Goal: Information Seeking & Learning: Check status

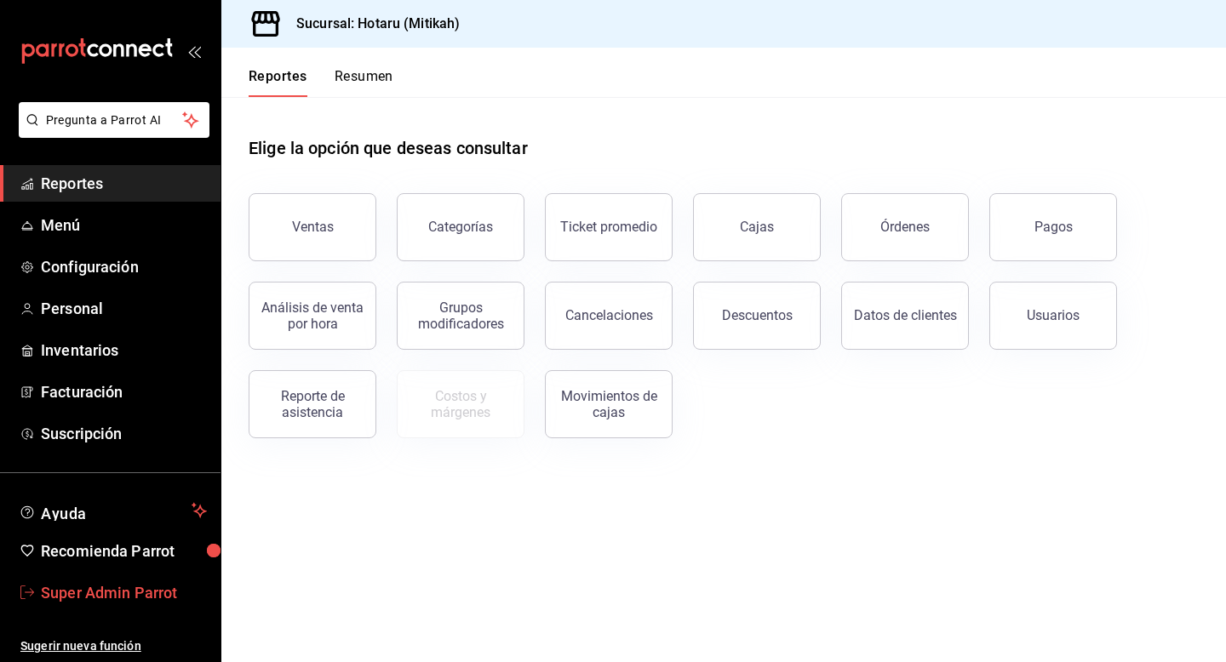
click at [140, 586] on span "Super Admin Parrot" at bounding box center [124, 592] width 166 height 23
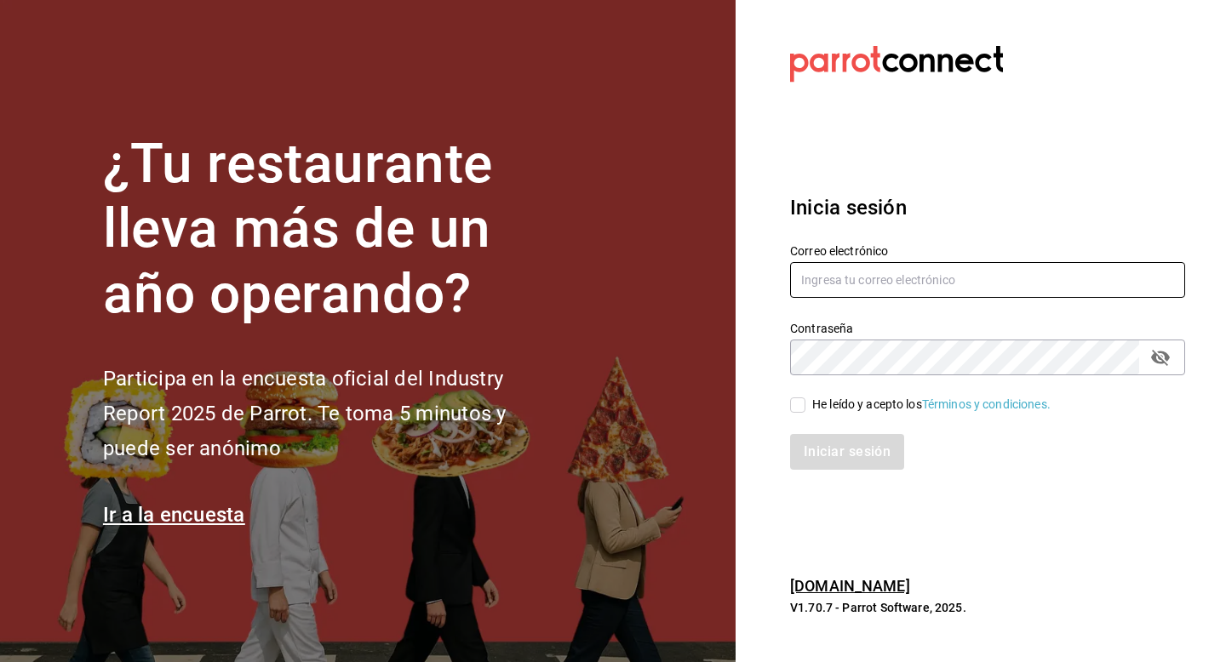
click at [871, 284] on input "text" at bounding box center [987, 280] width 395 height 36
type input "multiuser@boludas.com"
click at [812, 406] on div "He leído y acepto los Términos y condiciones." at bounding box center [931, 405] width 238 height 18
click at [805, 406] on input "He leído y acepto los Términos y condiciones." at bounding box center [797, 405] width 15 height 15
checkbox input "true"
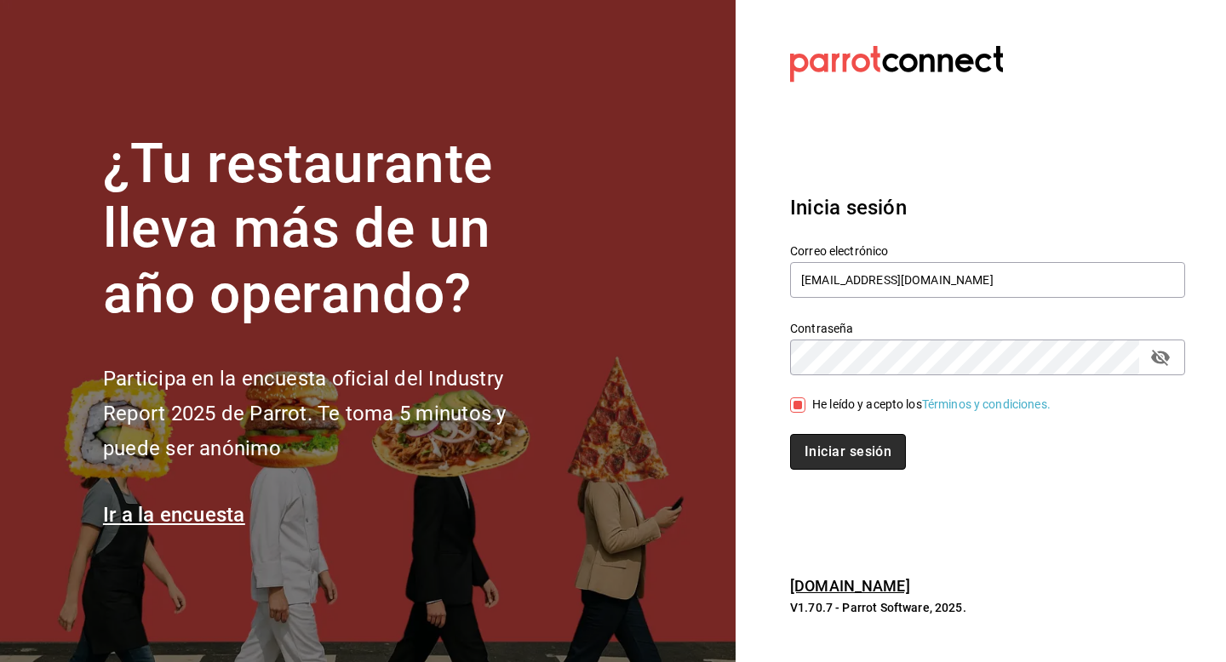
click at [813, 453] on button "Iniciar sesión" at bounding box center [848, 452] width 116 height 36
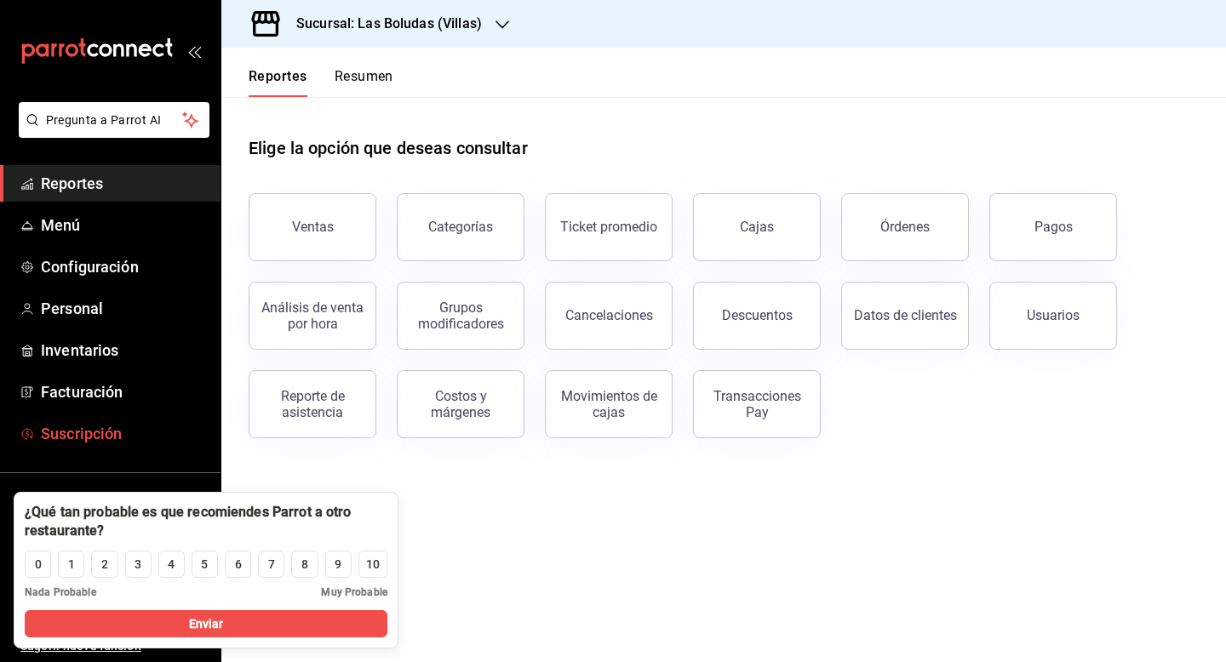
click at [129, 432] on span "Suscripción" at bounding box center [124, 433] width 166 height 23
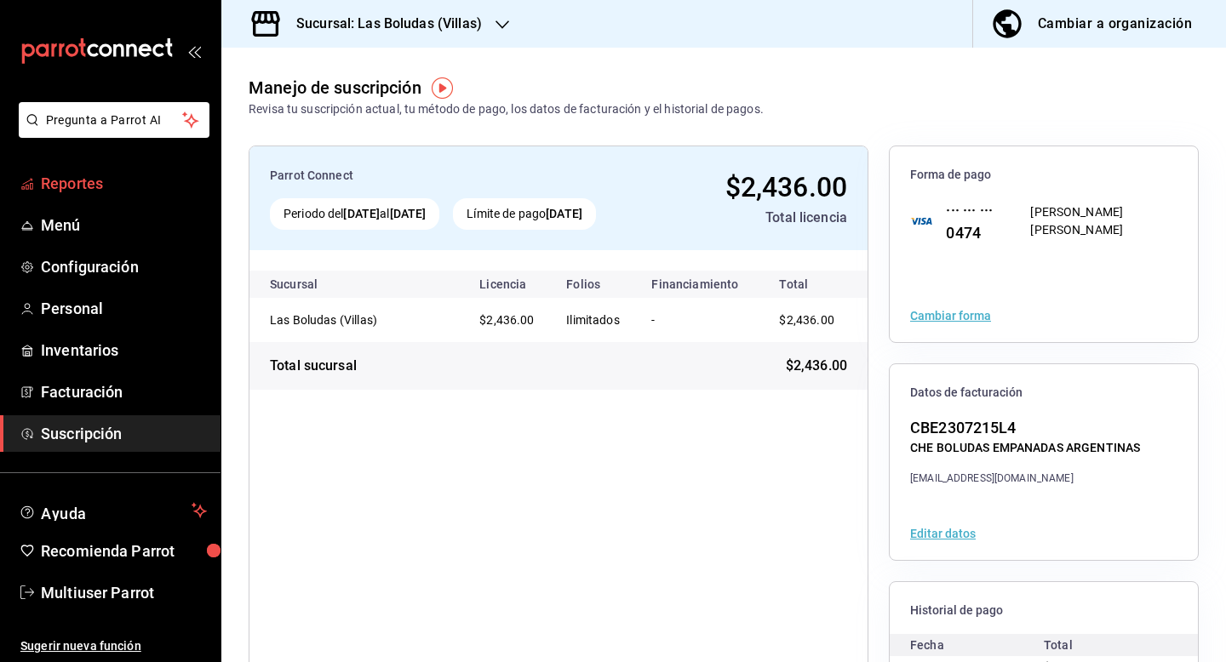
click at [69, 180] on span "Reportes" at bounding box center [124, 183] width 166 height 23
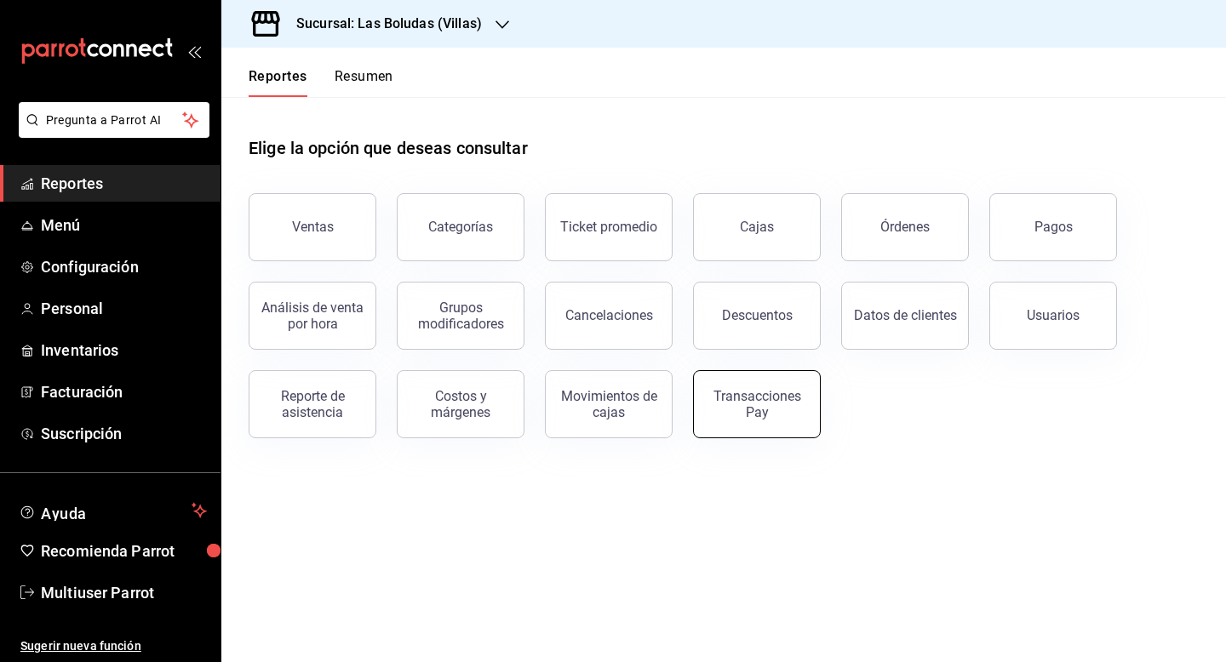
click at [744, 384] on button "Transacciones Pay" at bounding box center [757, 404] width 128 height 68
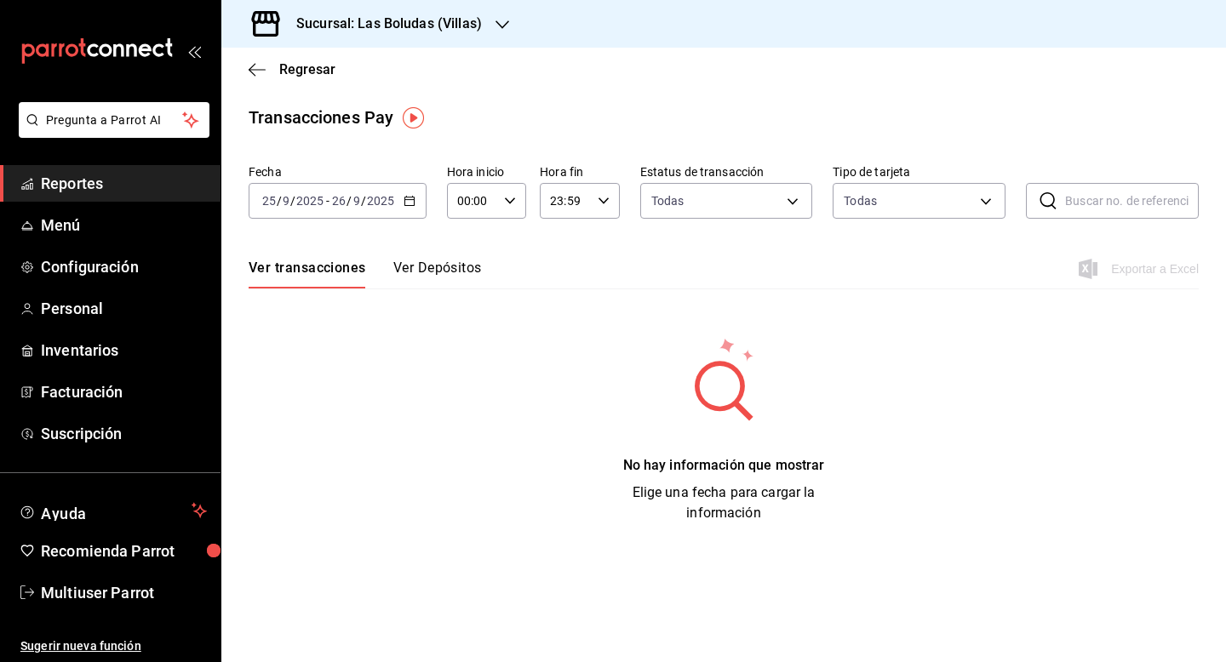
click at [455, 269] on button "Ver Depósitos" at bounding box center [437, 274] width 89 height 29
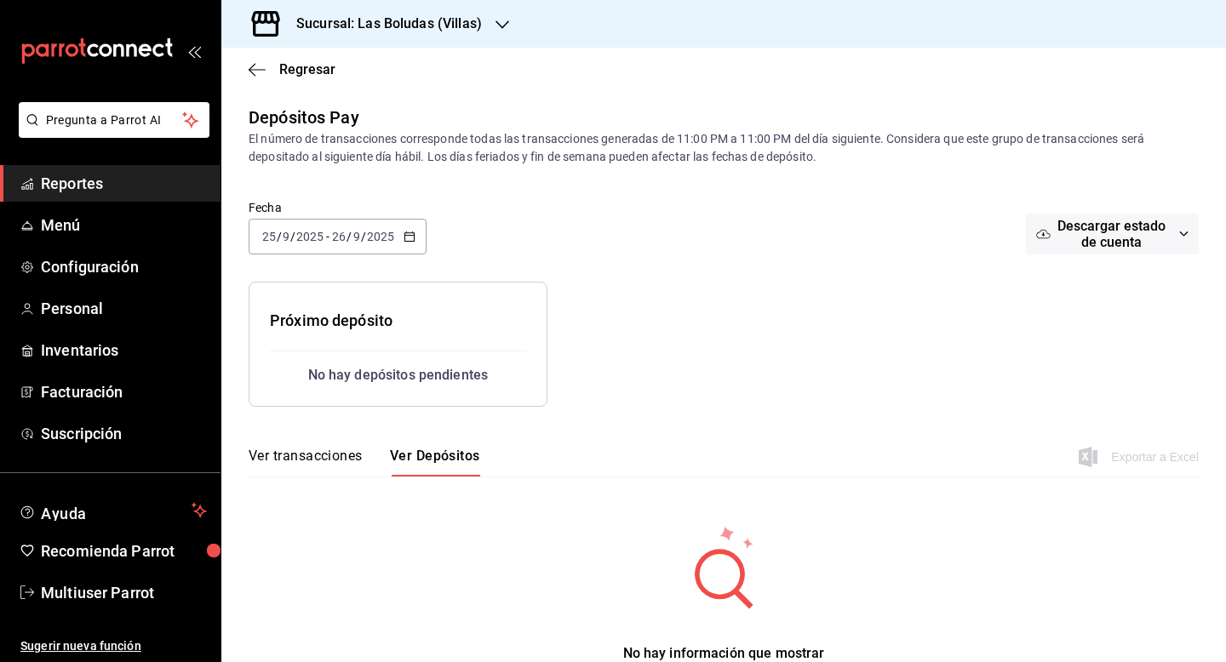
click at [333, 472] on button "Ver transacciones" at bounding box center [306, 462] width 114 height 29
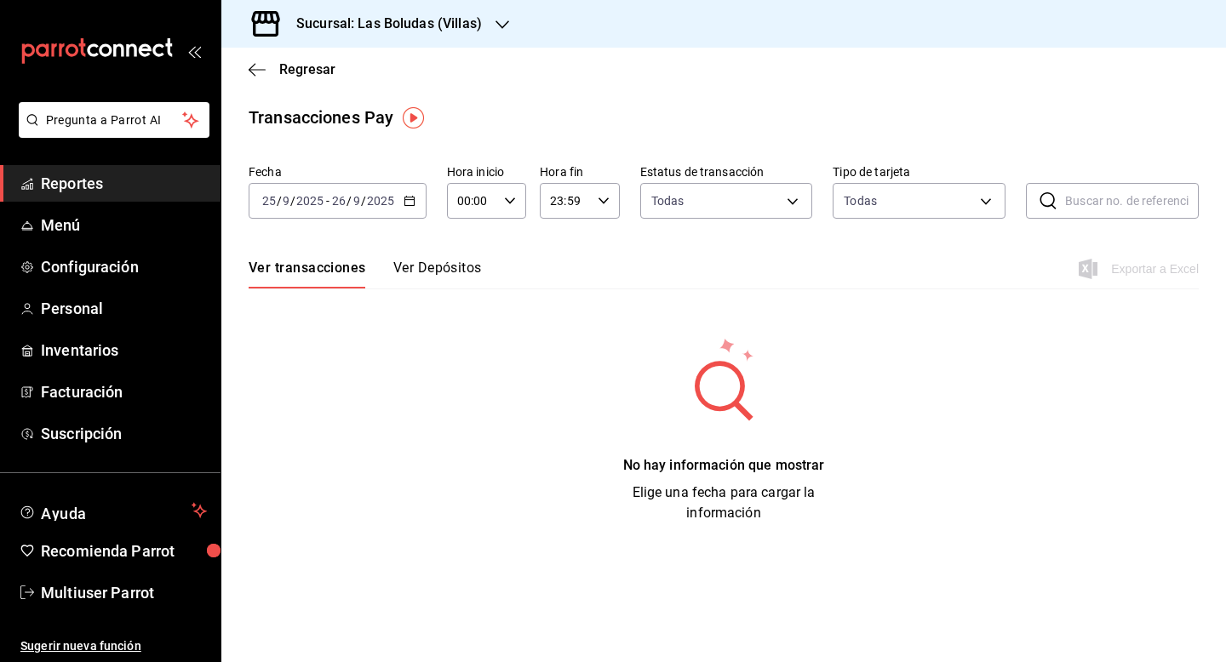
click at [409, 199] on \(Stroke\) "button" at bounding box center [408, 199] width 9 height 1
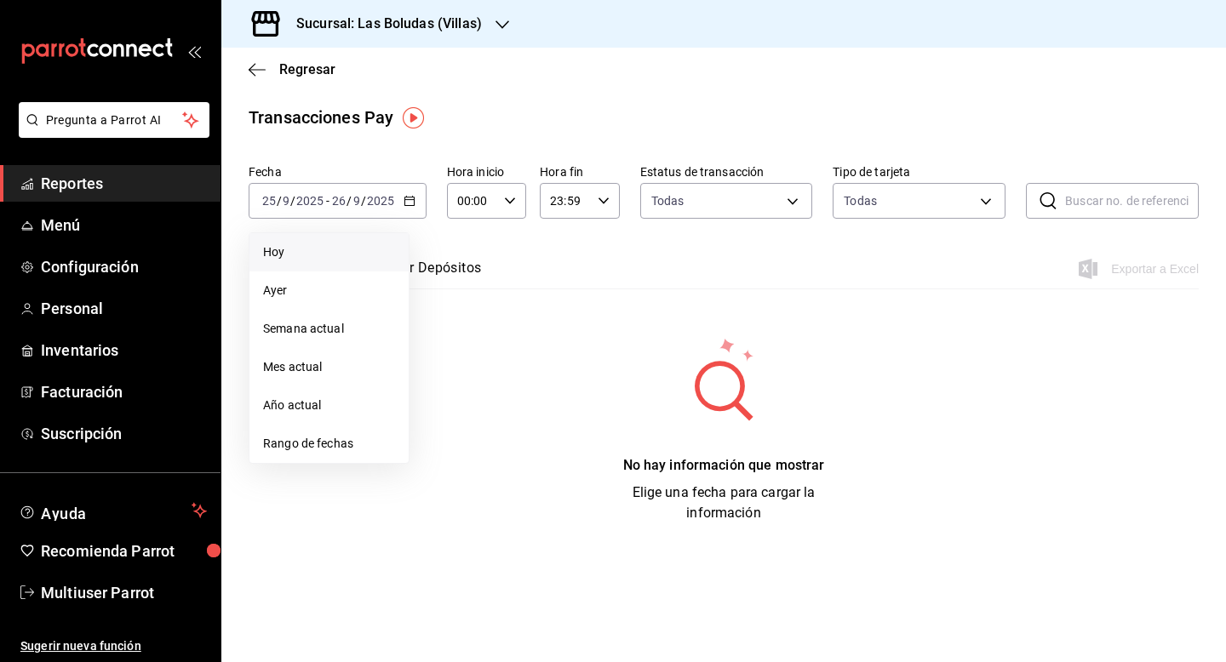
click at [339, 260] on span "Hoy" at bounding box center [329, 252] width 132 height 18
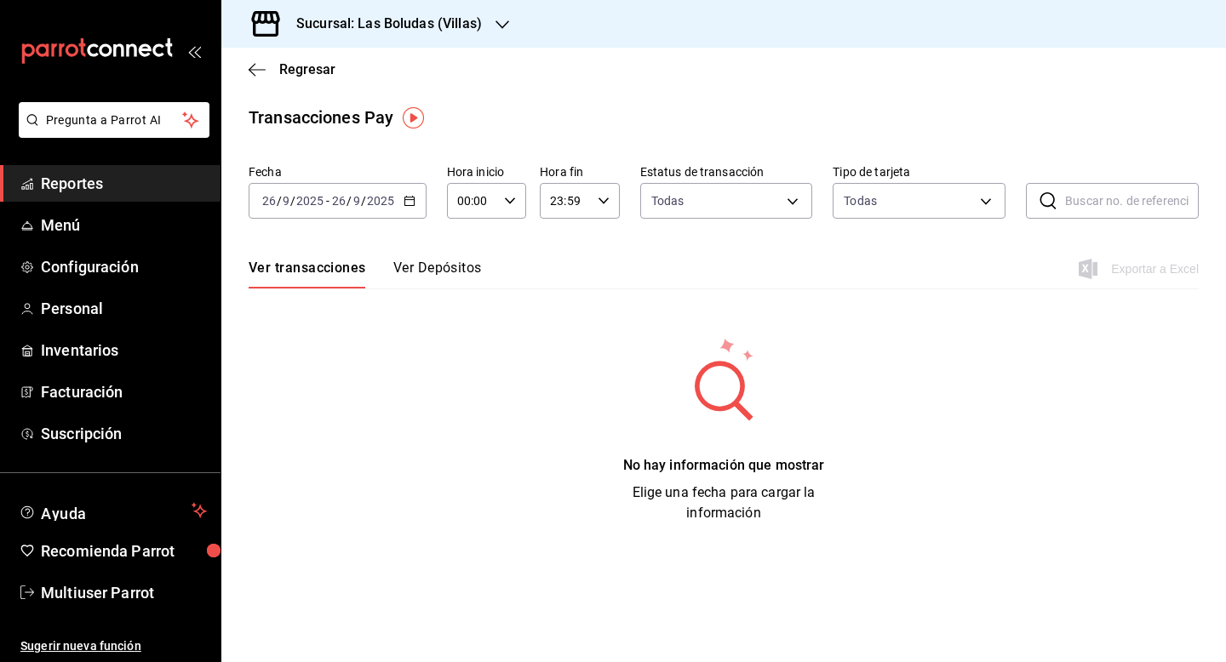
click at [407, 200] on icon "button" at bounding box center [409, 201] width 12 height 12
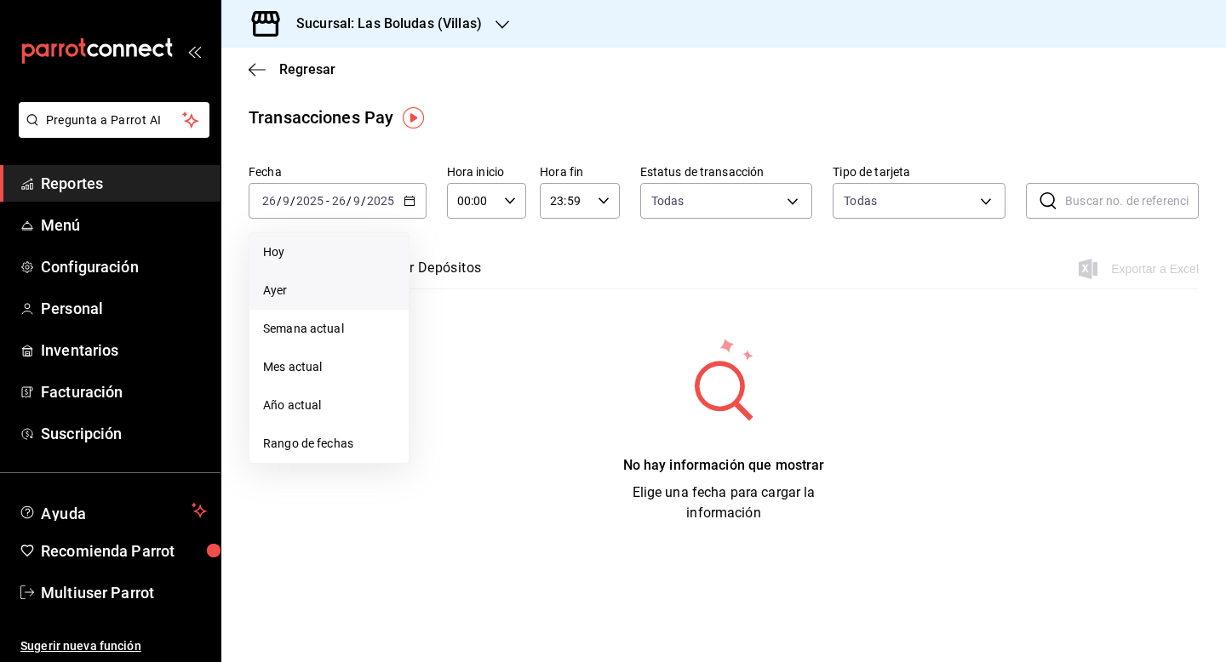
click at [338, 289] on span "Ayer" at bounding box center [329, 291] width 132 height 18
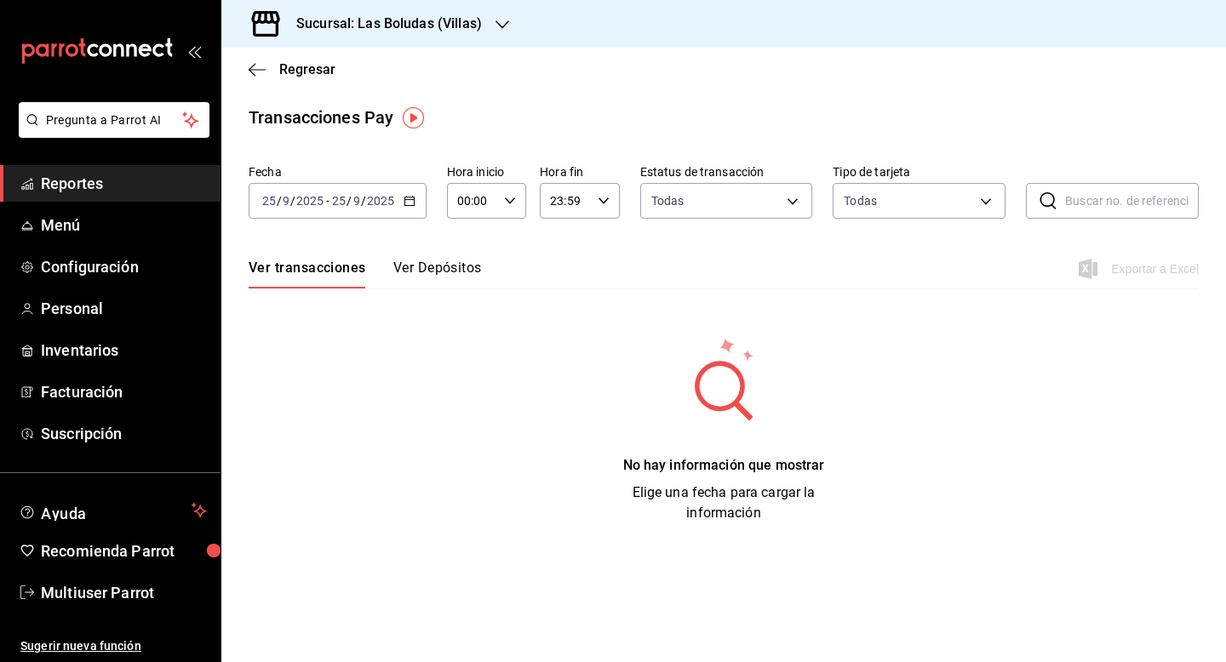
click at [415, 197] on div "2025-09-25 25 / 9 / 2025 - 2025-09-25 25 / 9 / 2025" at bounding box center [338, 201] width 178 height 36
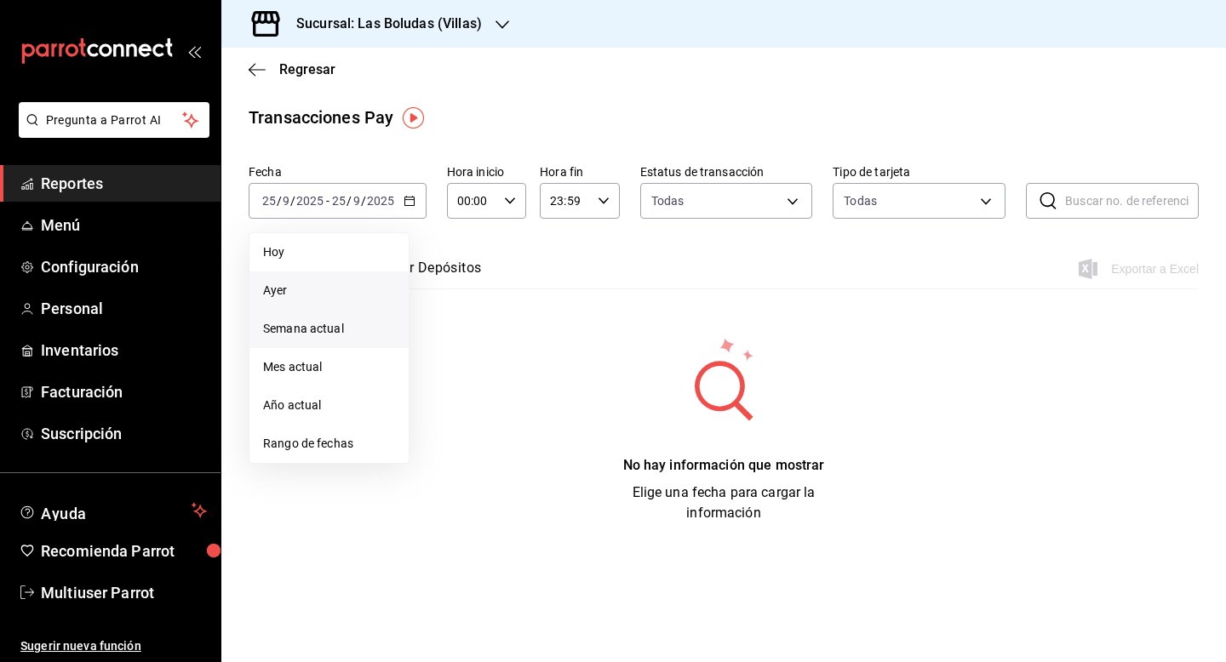
click at [328, 335] on span "Semana actual" at bounding box center [329, 329] width 132 height 18
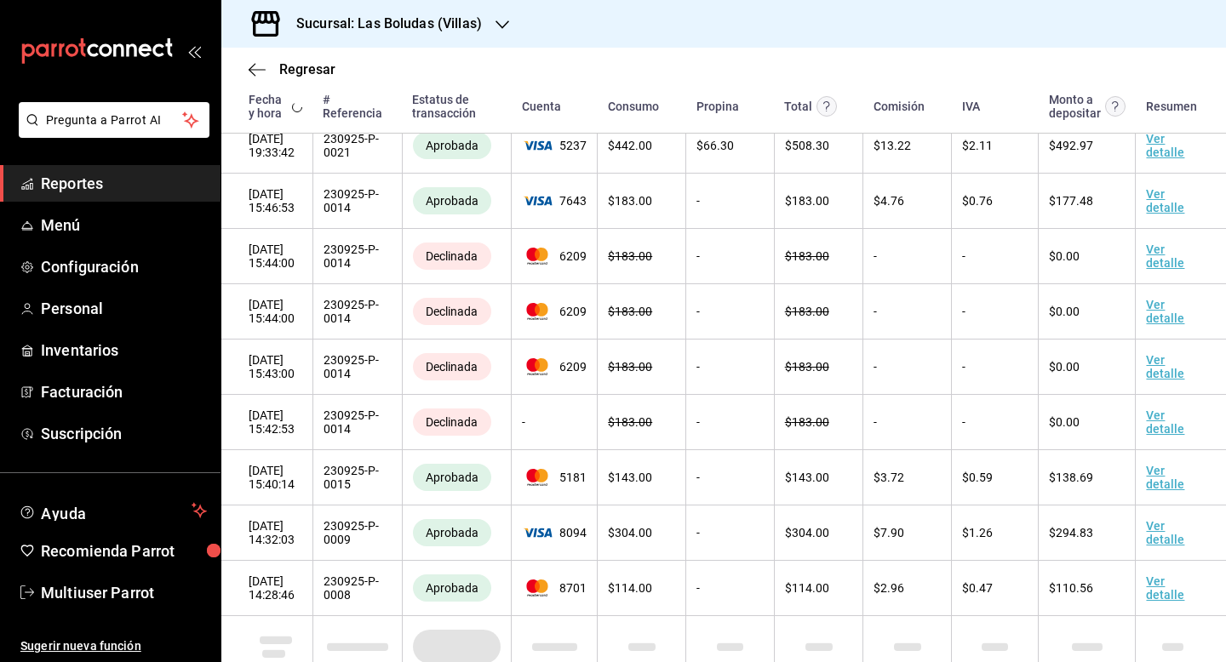
scroll to position [312, 0]
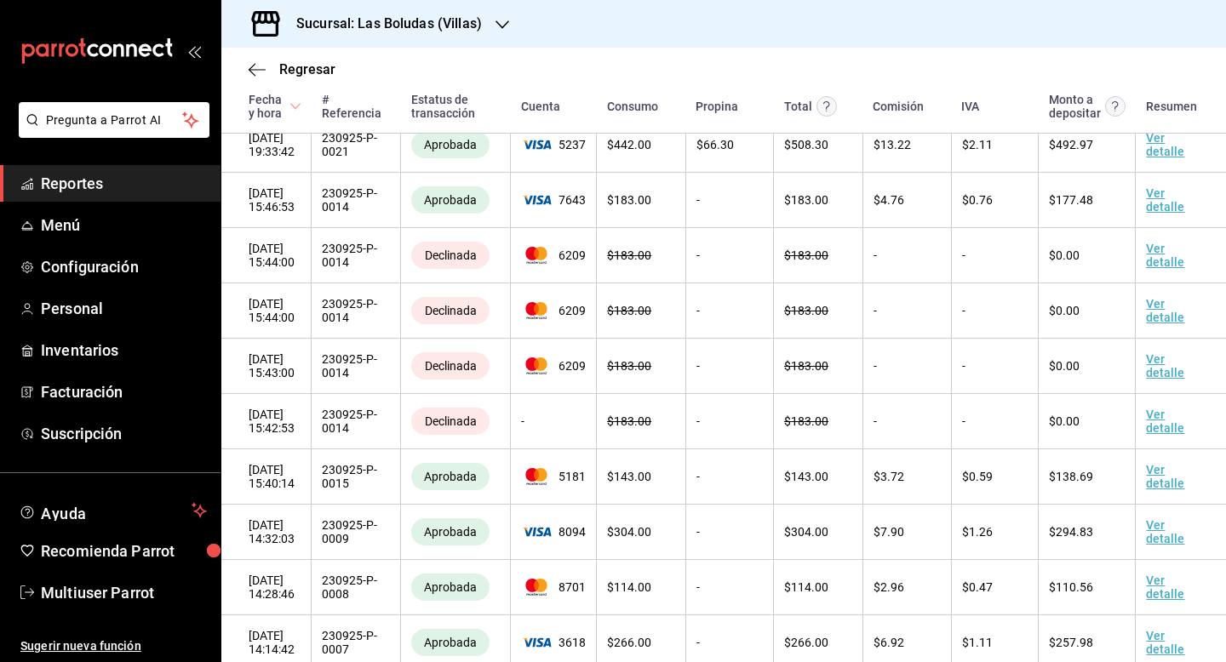
click at [452, 34] on div "Sucursal: Las Boludas (Villas)" at bounding box center [375, 24] width 281 height 48
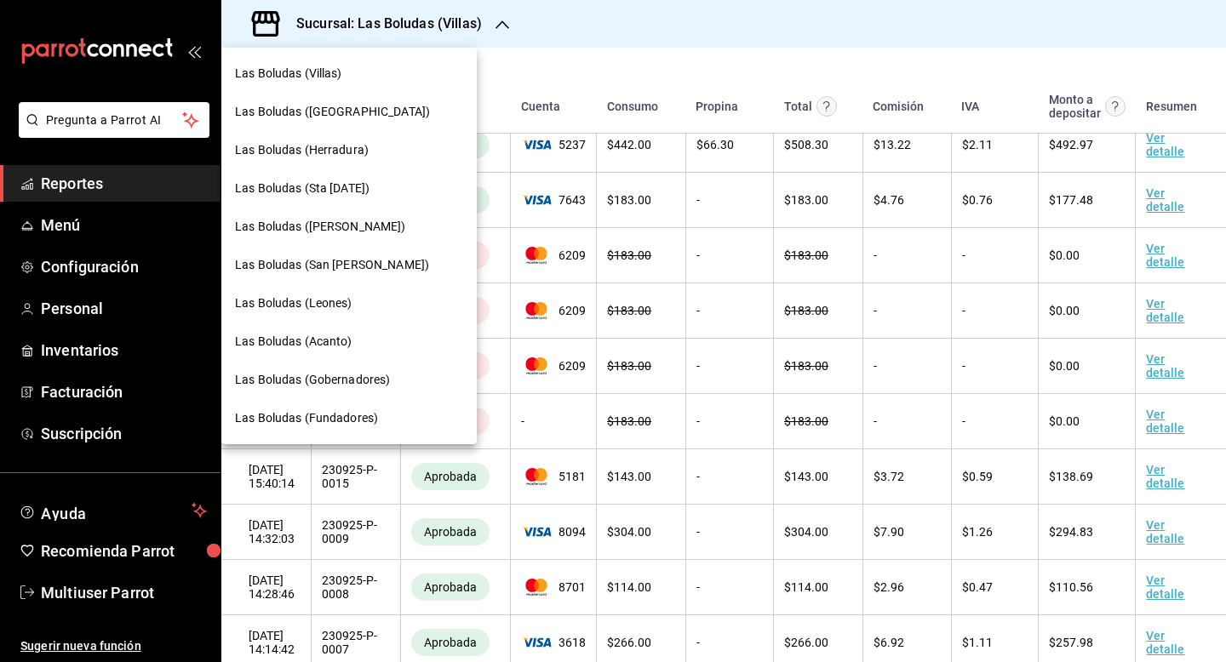
click at [364, 411] on span "Las Boludas (Fundadores)" at bounding box center [306, 418] width 143 height 18
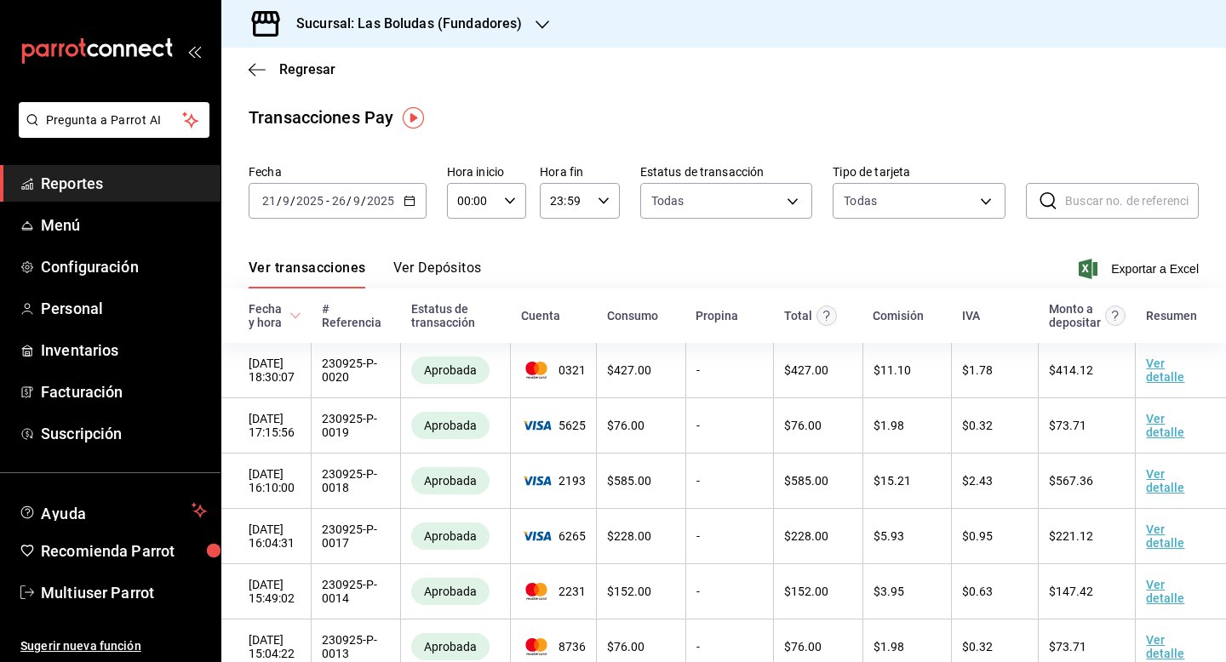
click at [416, 198] on div "2025-09-21 21 / 9 / 2025 - 2025-09-26 26 / 9 / 2025" at bounding box center [338, 201] width 178 height 36
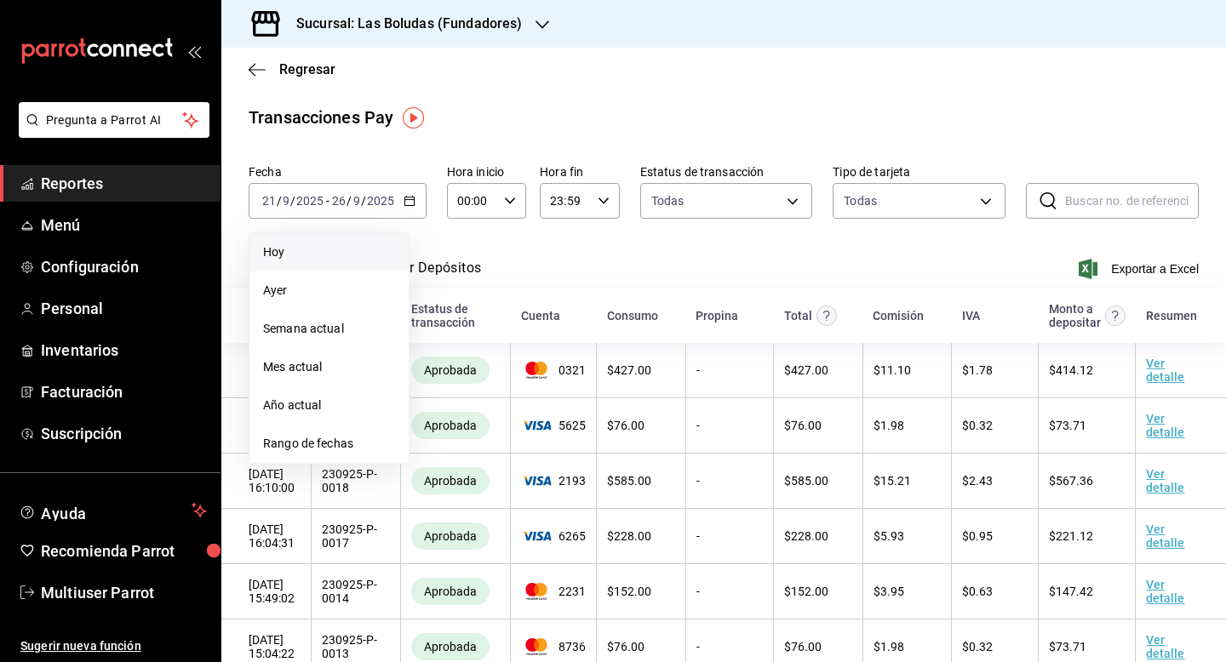
click at [375, 257] on span "Hoy" at bounding box center [329, 252] width 132 height 18
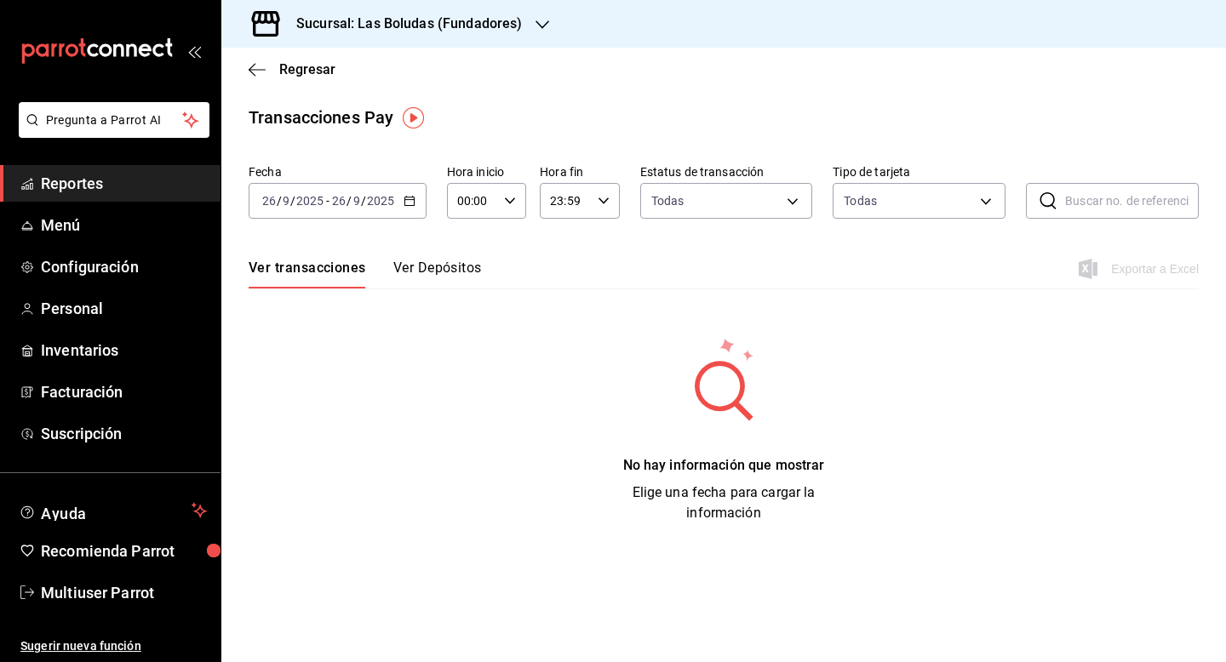
click at [409, 202] on icon "button" at bounding box center [409, 201] width 12 height 12
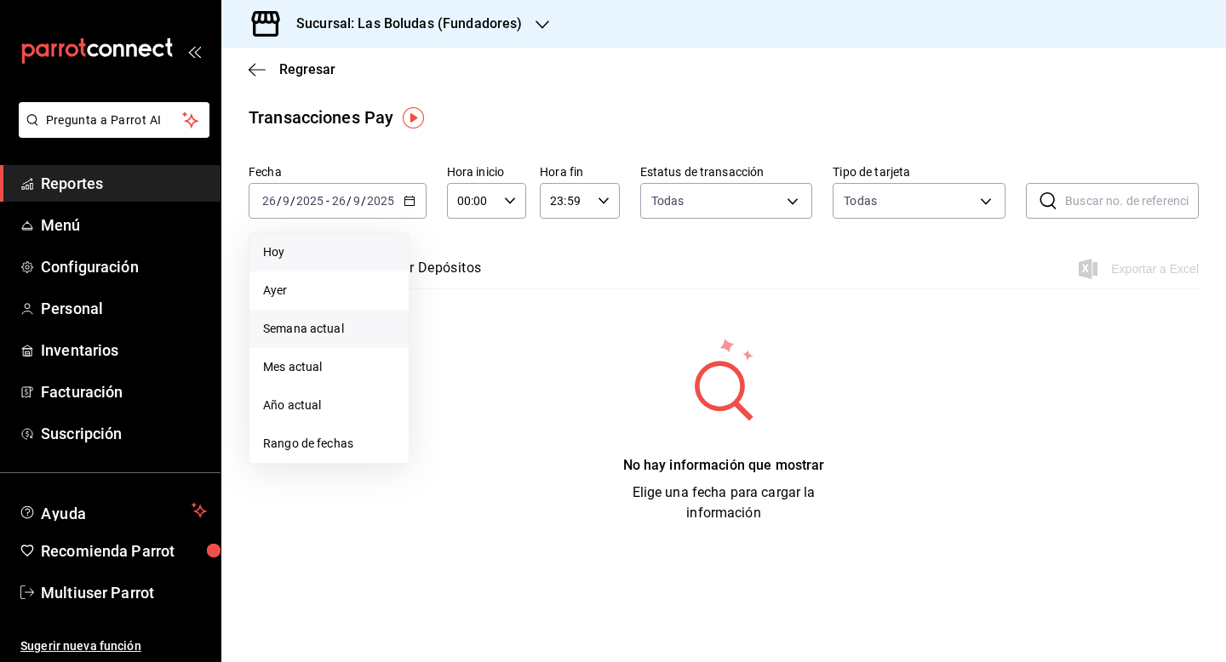
click at [330, 316] on li "Semana actual" at bounding box center [328, 329] width 159 height 38
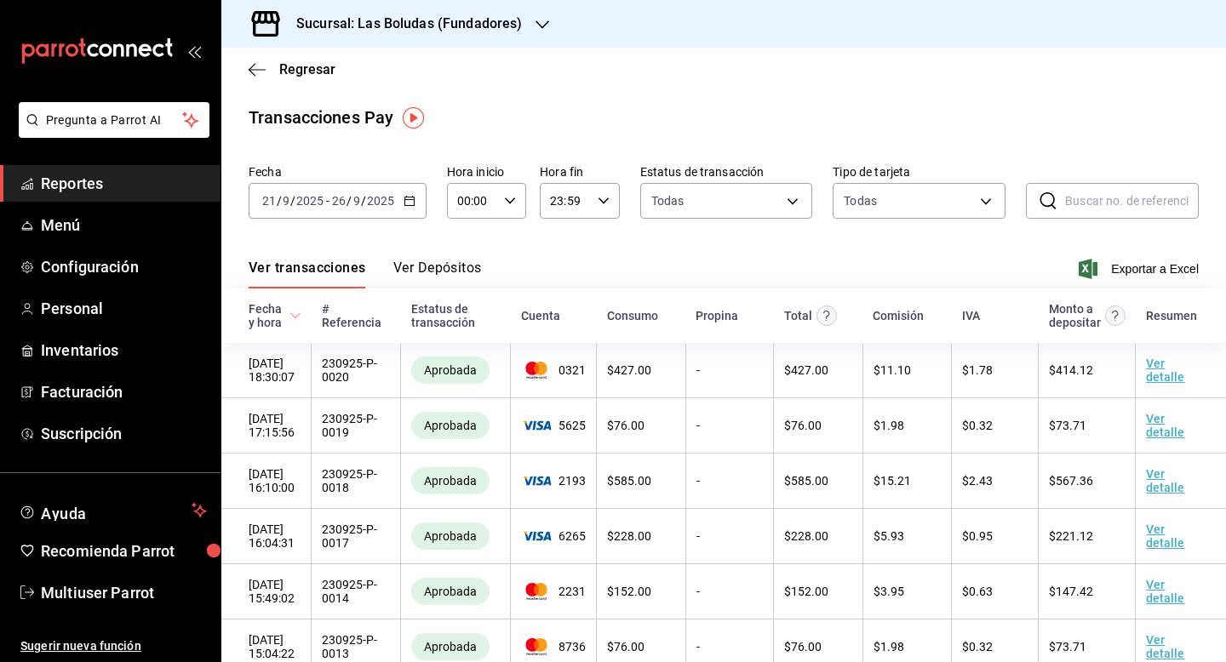
click at [419, 267] on button "Ver Depósitos" at bounding box center [437, 274] width 89 height 29
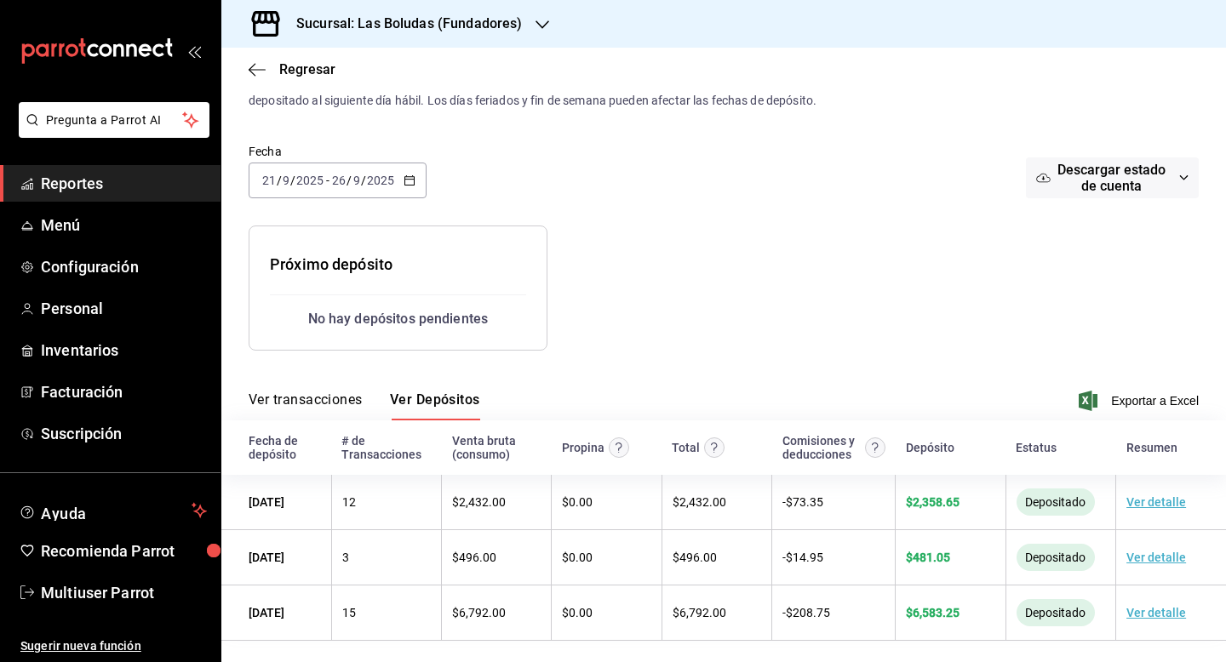
scroll to position [63, 0]
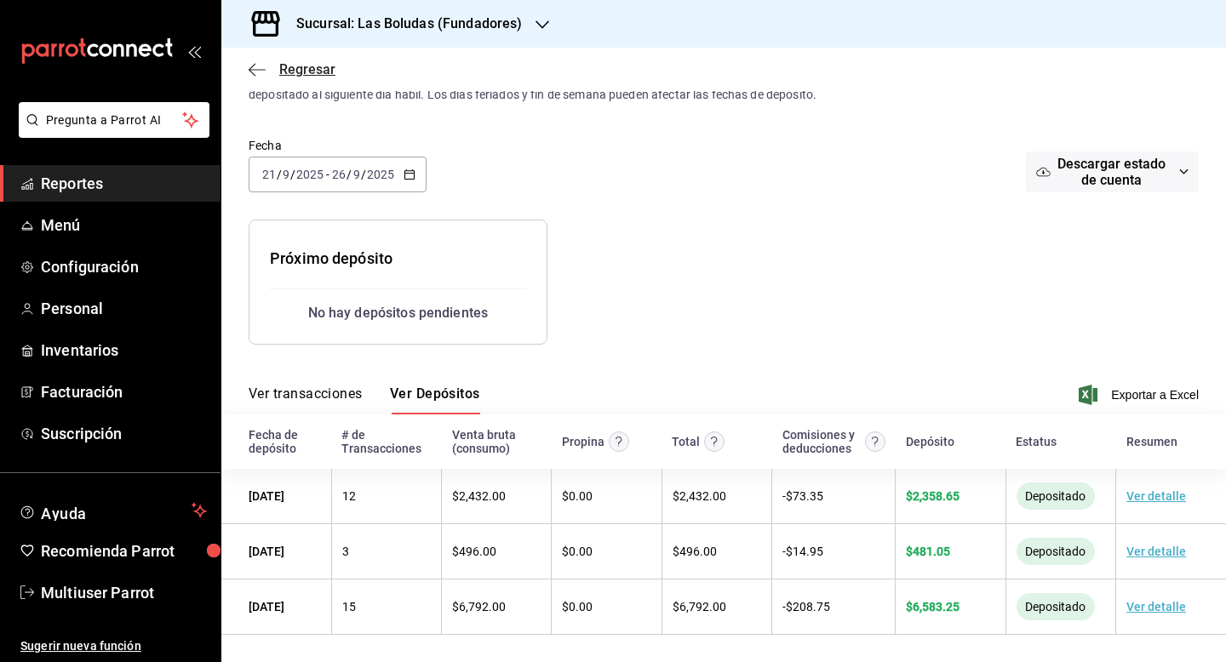
click at [287, 74] on span "Regresar" at bounding box center [307, 69] width 56 height 16
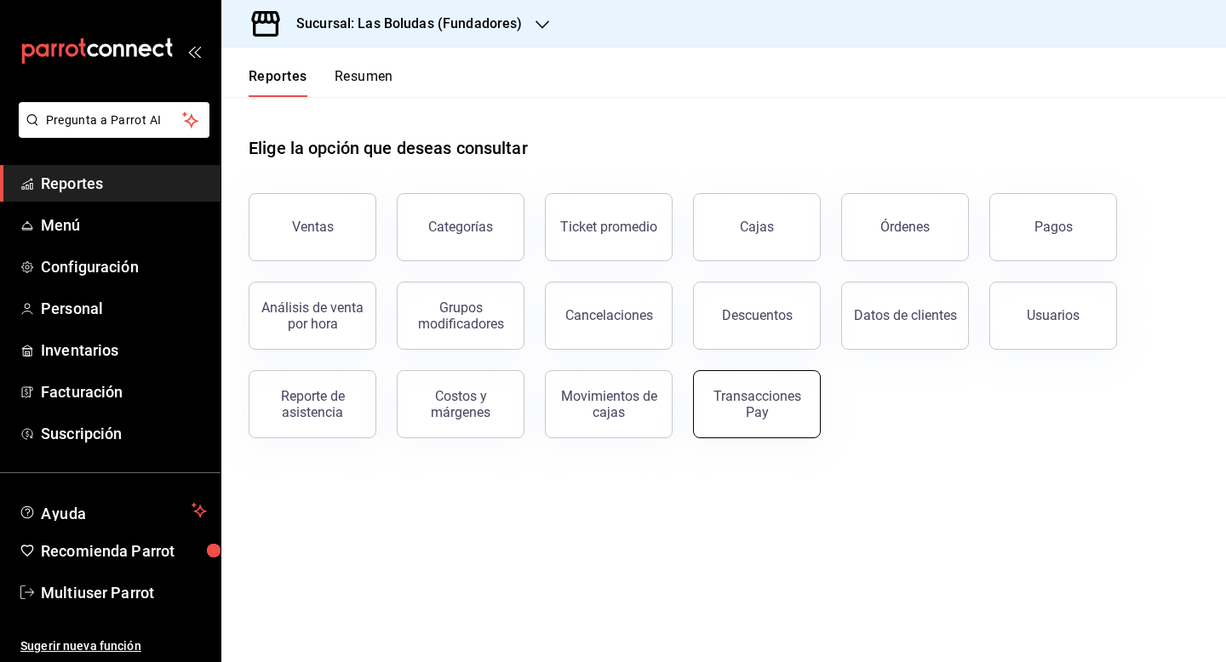
click at [730, 419] on button "Transacciones Pay" at bounding box center [757, 404] width 128 height 68
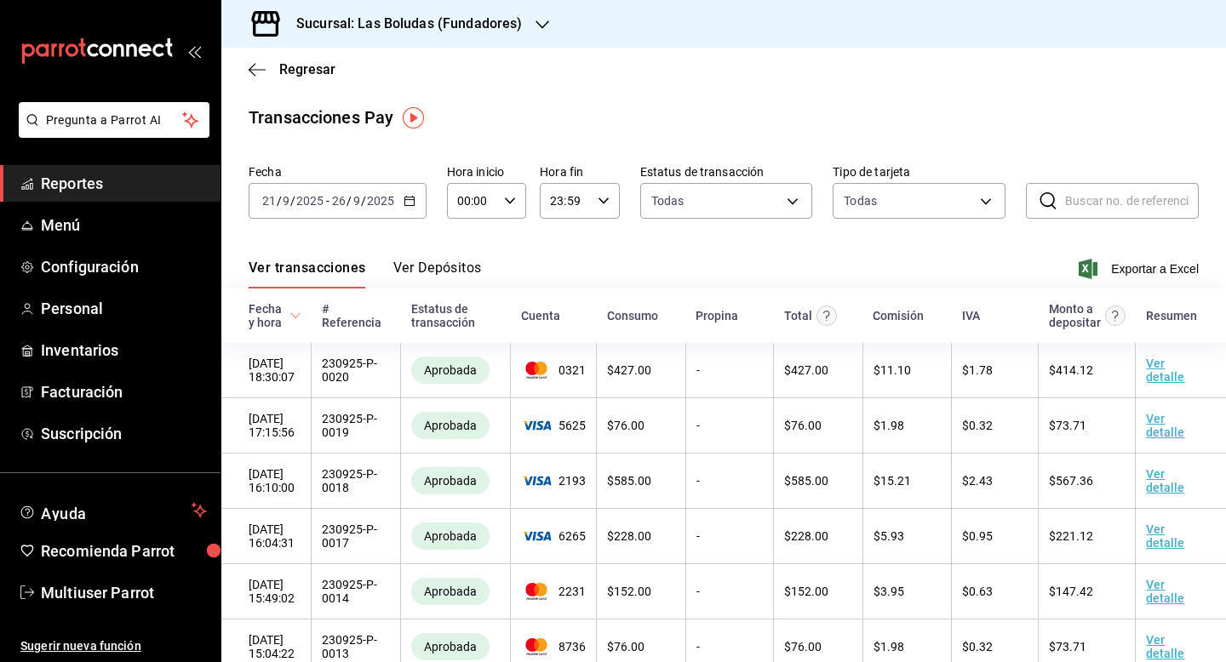
click at [424, 267] on button "Ver Depósitos" at bounding box center [437, 274] width 89 height 29
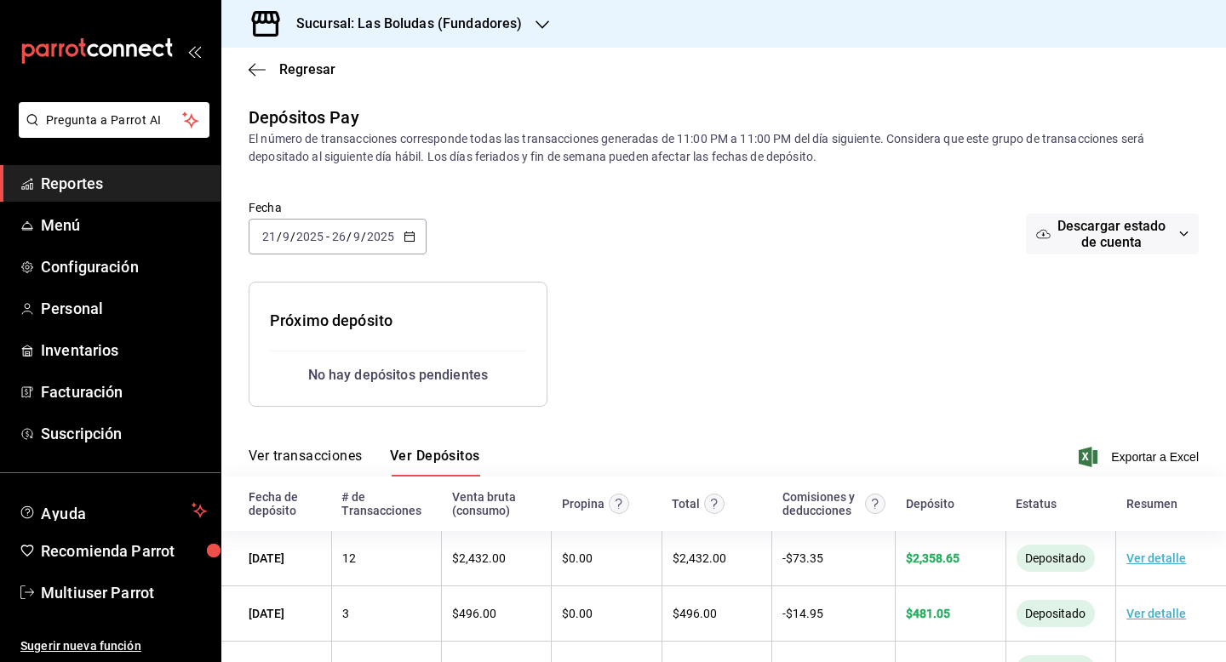
scroll to position [63, 0]
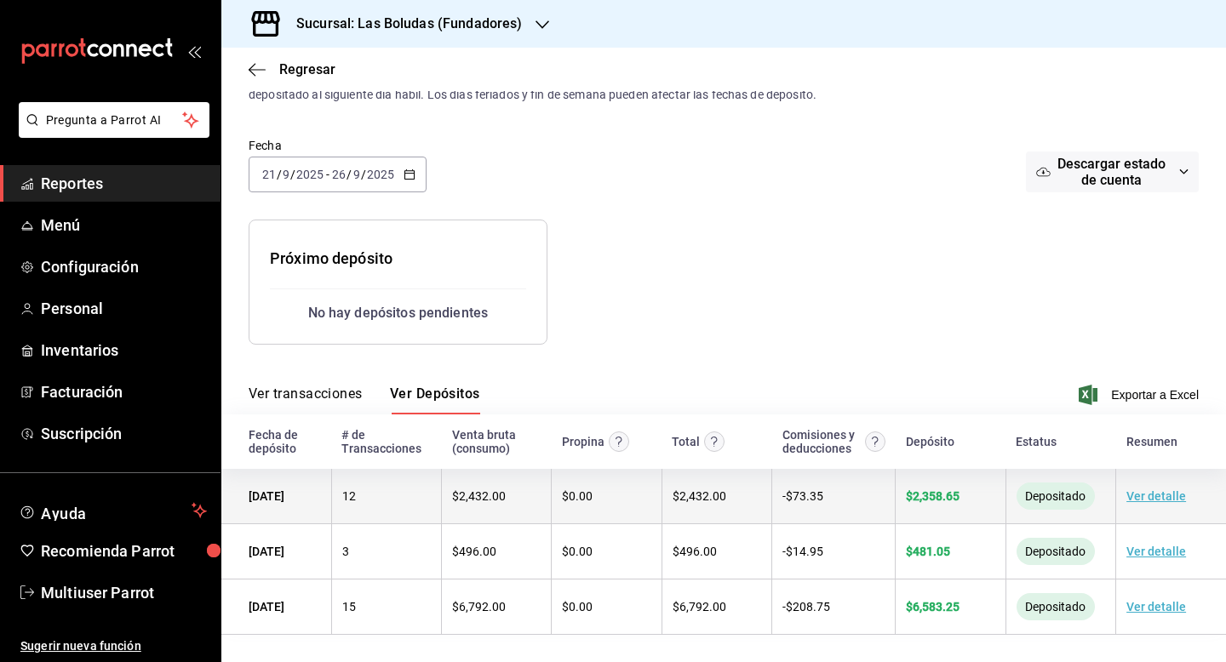
click at [1174, 495] on link "Ver detalle" at bounding box center [1156, 496] width 60 height 14
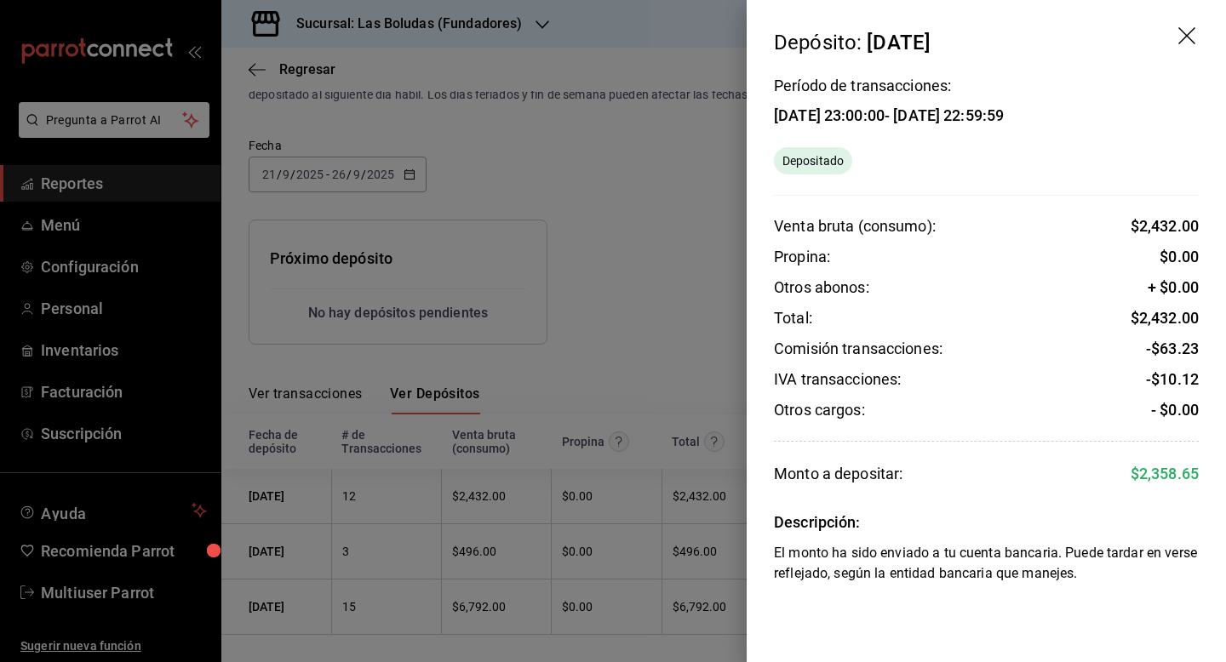
click at [1191, 35] on icon "drag" at bounding box center [1188, 37] width 20 height 20
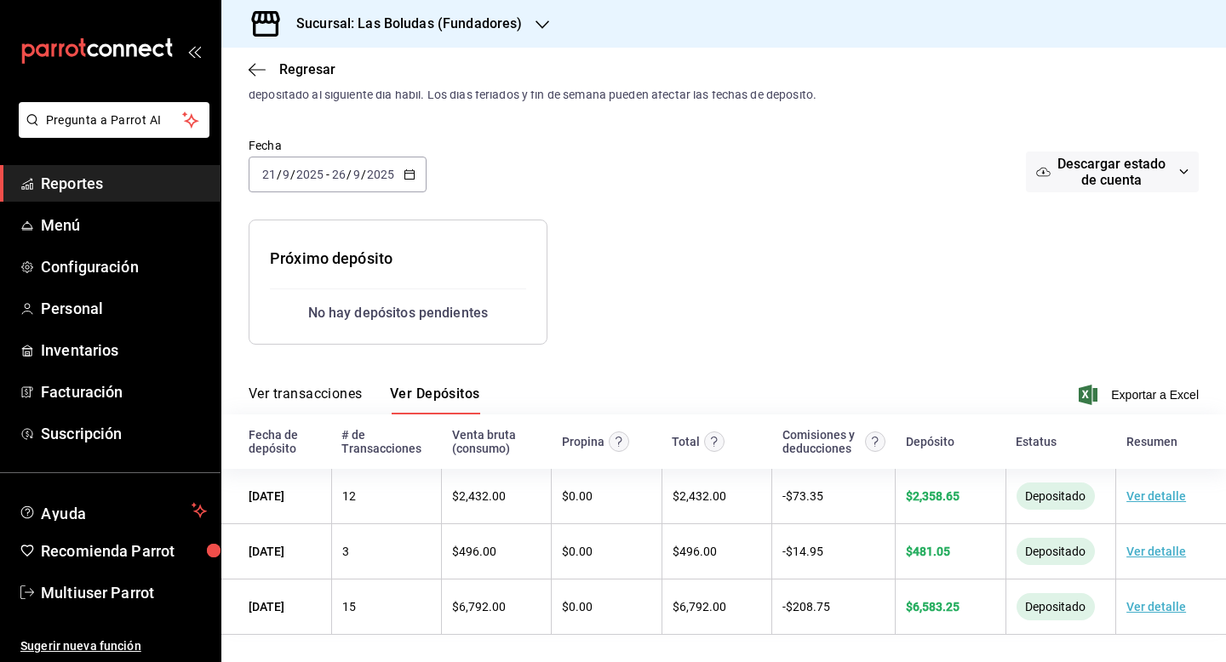
click at [506, 30] on h3 "Sucursal: Las Boludas (Fundadores)" at bounding box center [402, 24] width 239 height 20
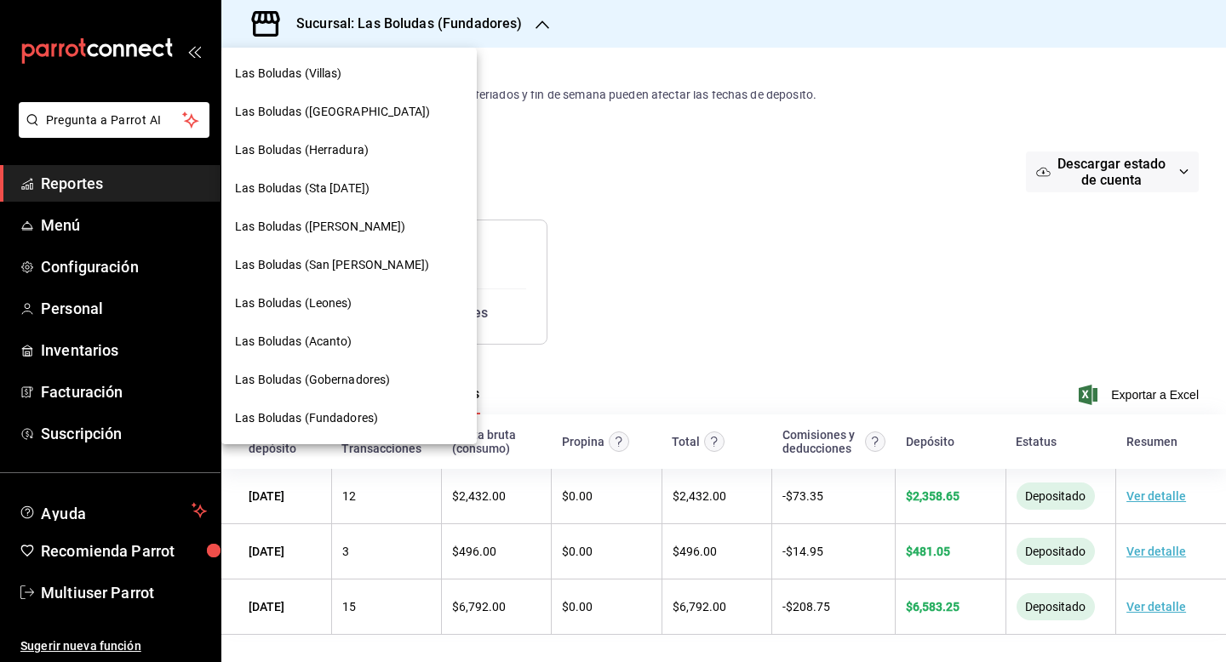
click at [631, 150] on div at bounding box center [613, 331] width 1226 height 662
